Goal: Information Seeking & Learning: Learn about a topic

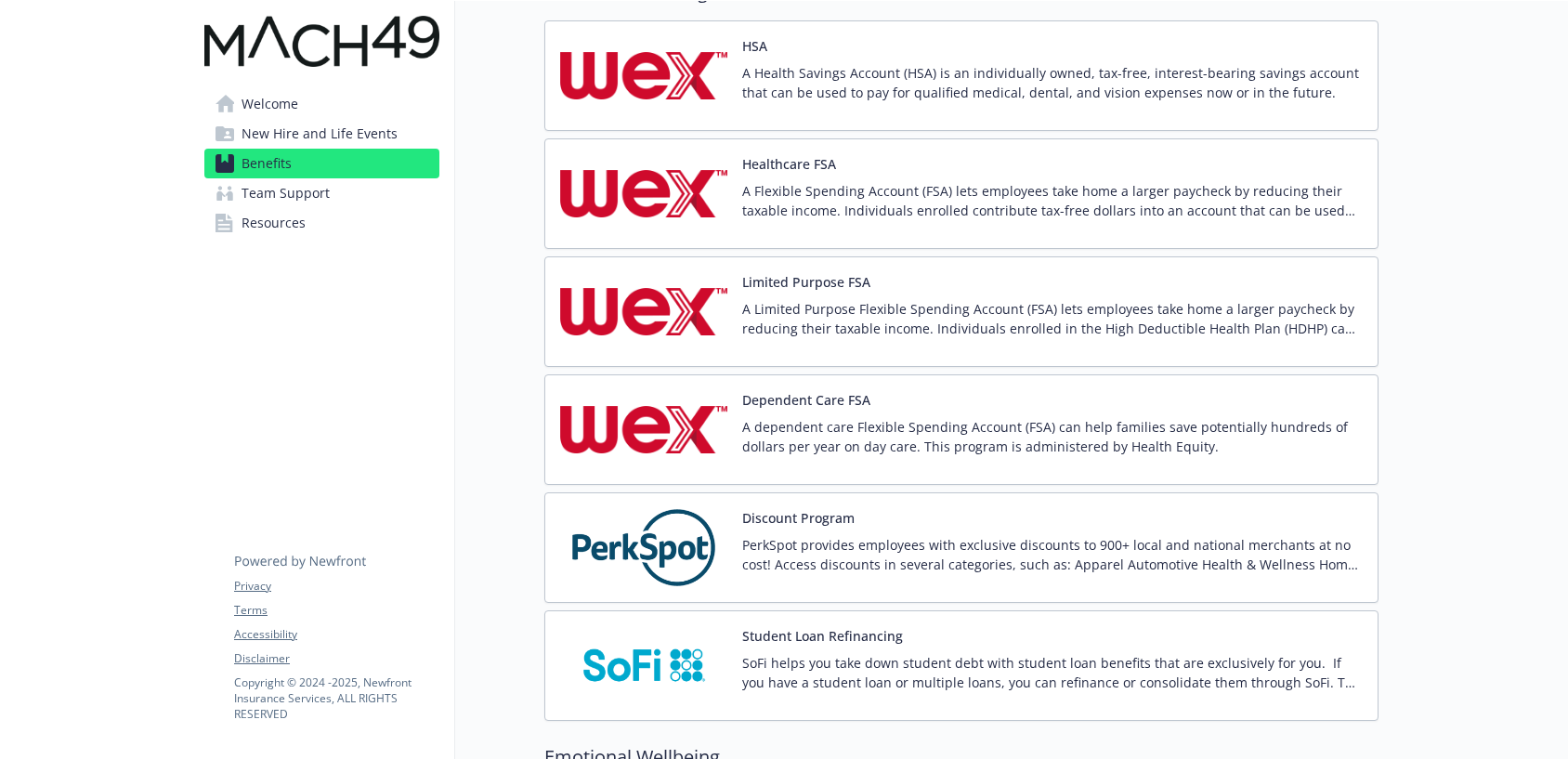
scroll to position [2664, 0]
